Goal: Obtain resource: Obtain resource

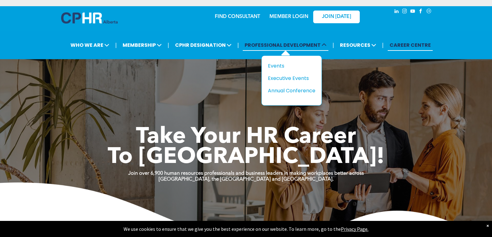
scroll to position [693, 0]
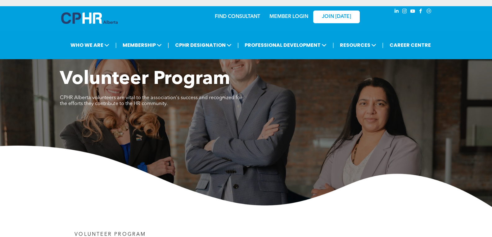
scroll to position [574, 0]
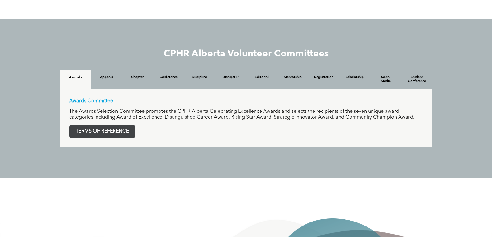
click at [120, 136] on span "TERMS OF REFERENCE" at bounding box center [101, 132] width 65 height 12
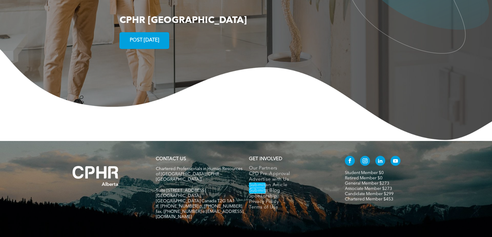
scroll to position [693, 0]
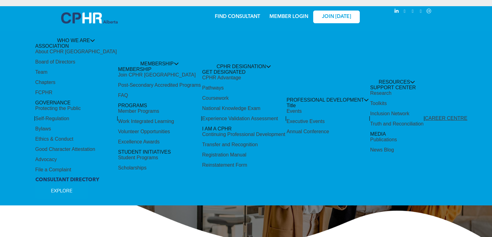
scroll to position [693, 0]
